Goal: Task Accomplishment & Management: Use online tool/utility

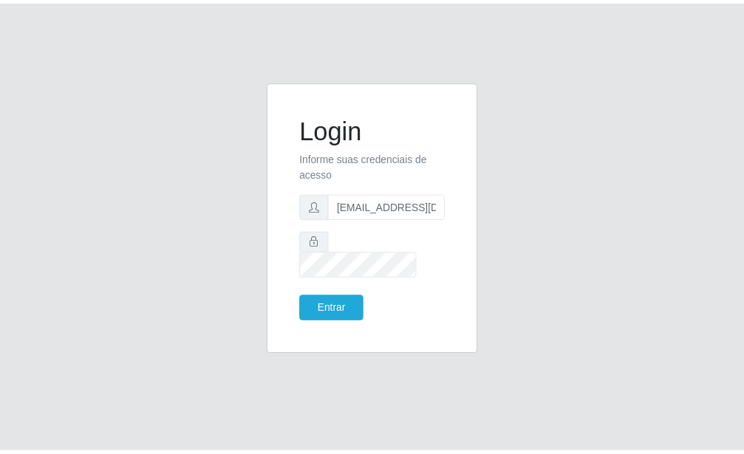
scroll to position [0, 1]
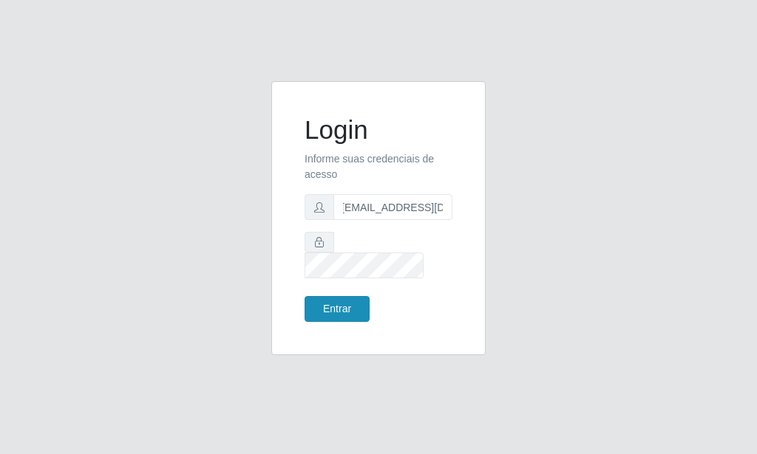
type input "[EMAIL_ADDRESS][DOMAIN_NAME]"
click at [358, 302] on button "Entrar" at bounding box center [336, 309] width 65 height 26
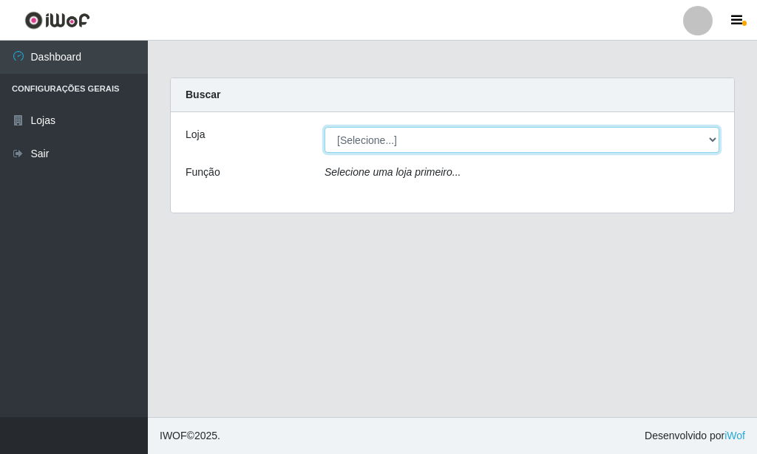
click at [324, 127] on select "[Selecione...] Rede Potiguar 6 - Extremoz" at bounding box center [521, 140] width 395 height 26
select select "80"
click option "Rede Potiguar 6 - Extremoz" at bounding box center [0, 0] width 0 height 0
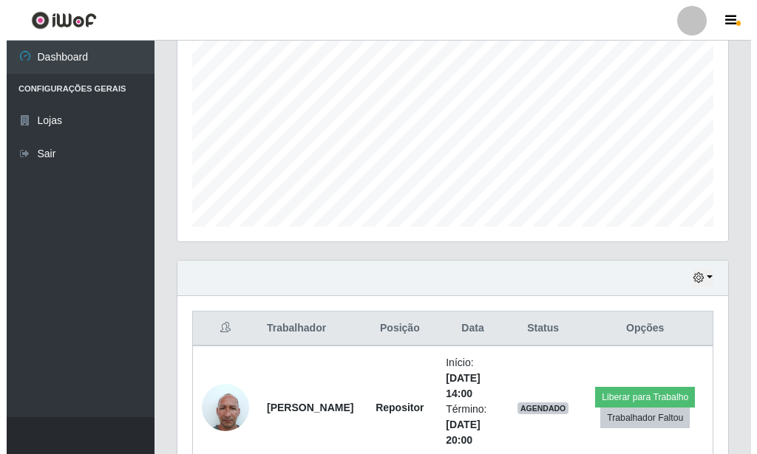
scroll to position [511, 0]
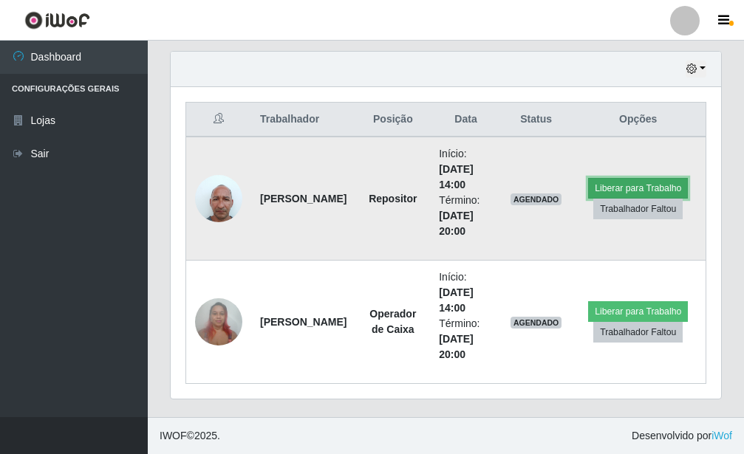
click at [620, 182] on button "Liberar para Trabalho" at bounding box center [638, 188] width 100 height 21
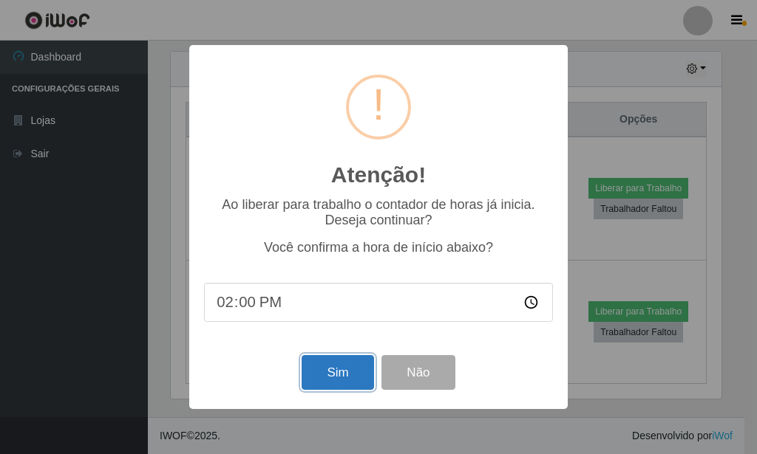
click at [328, 378] on button "Sim" at bounding box center [337, 372] width 72 height 35
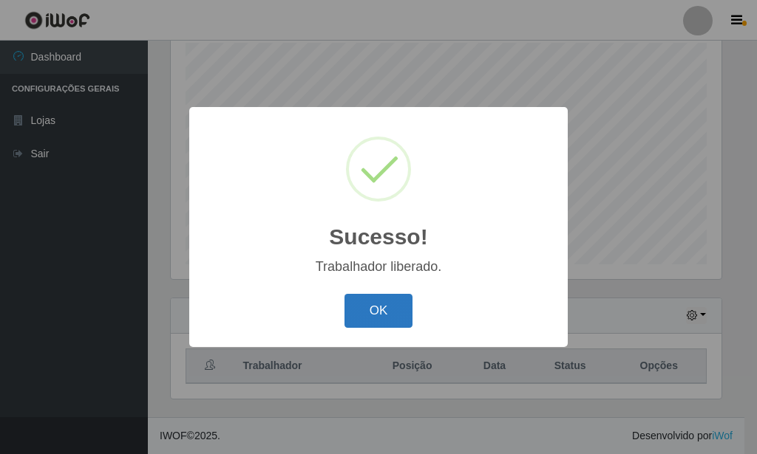
click at [382, 313] on button "OK" at bounding box center [378, 311] width 69 height 35
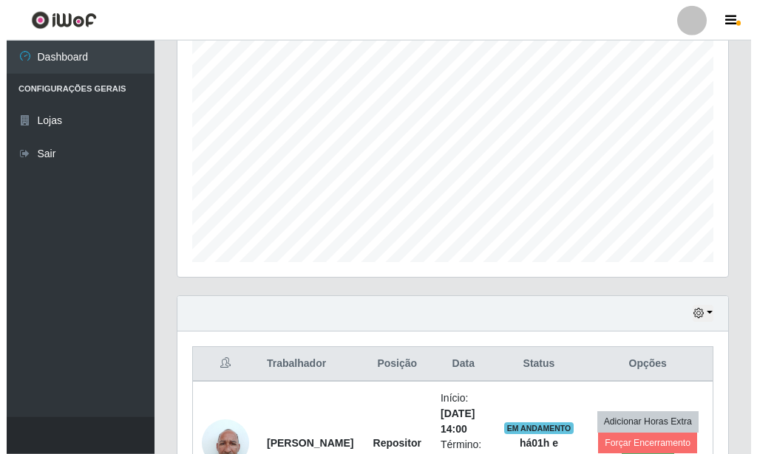
scroll to position [511, 0]
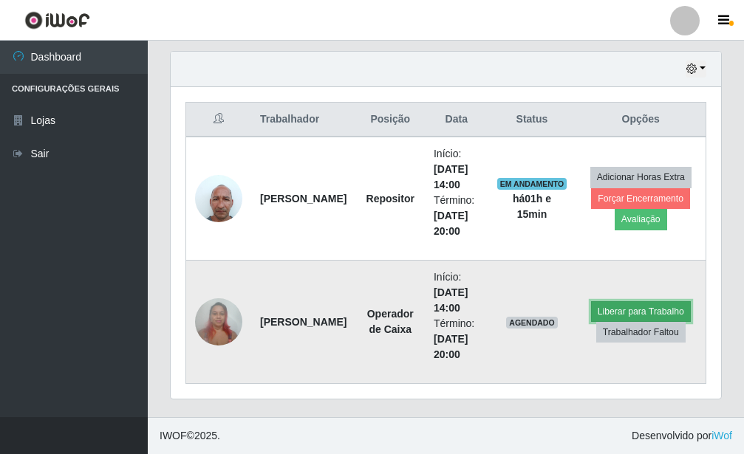
click at [626, 309] on button "Liberar para Trabalho" at bounding box center [641, 311] width 100 height 21
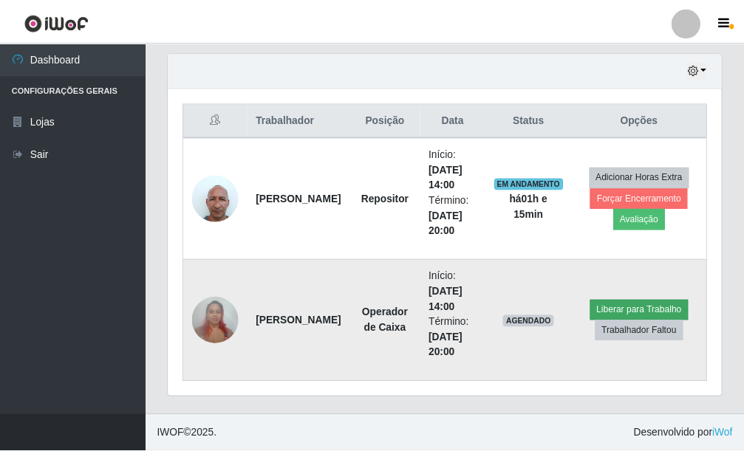
scroll to position [738611, 738367]
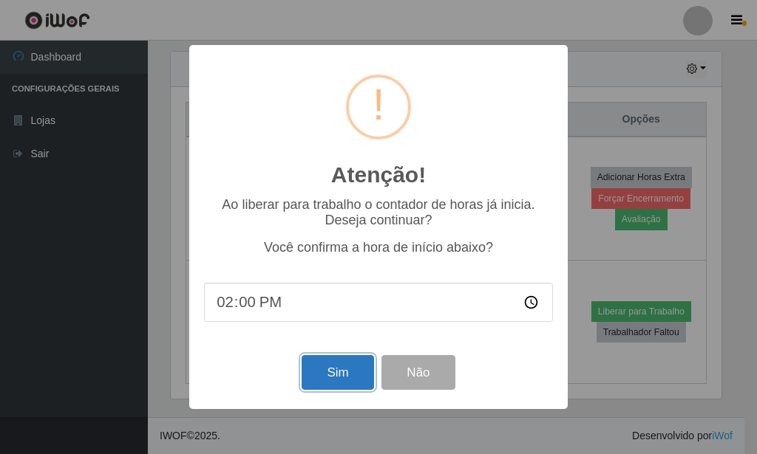
click at [341, 379] on button "Sim" at bounding box center [337, 372] width 72 height 35
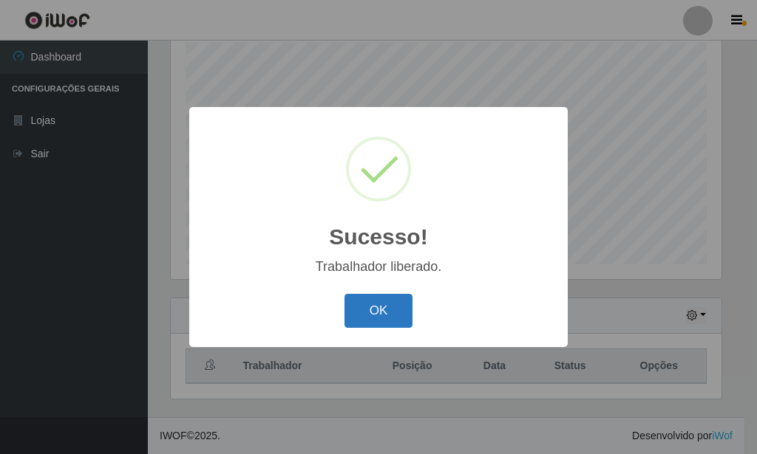
click at [389, 319] on button "OK" at bounding box center [378, 311] width 69 height 35
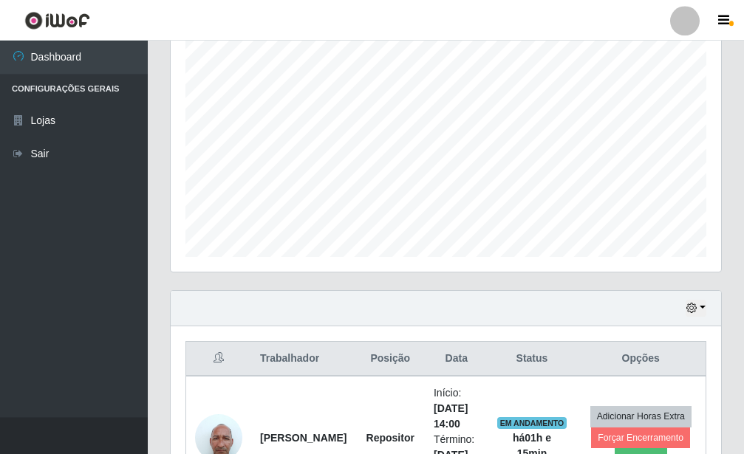
scroll to position [511, 0]
